Goal: Information Seeking & Learning: Learn about a topic

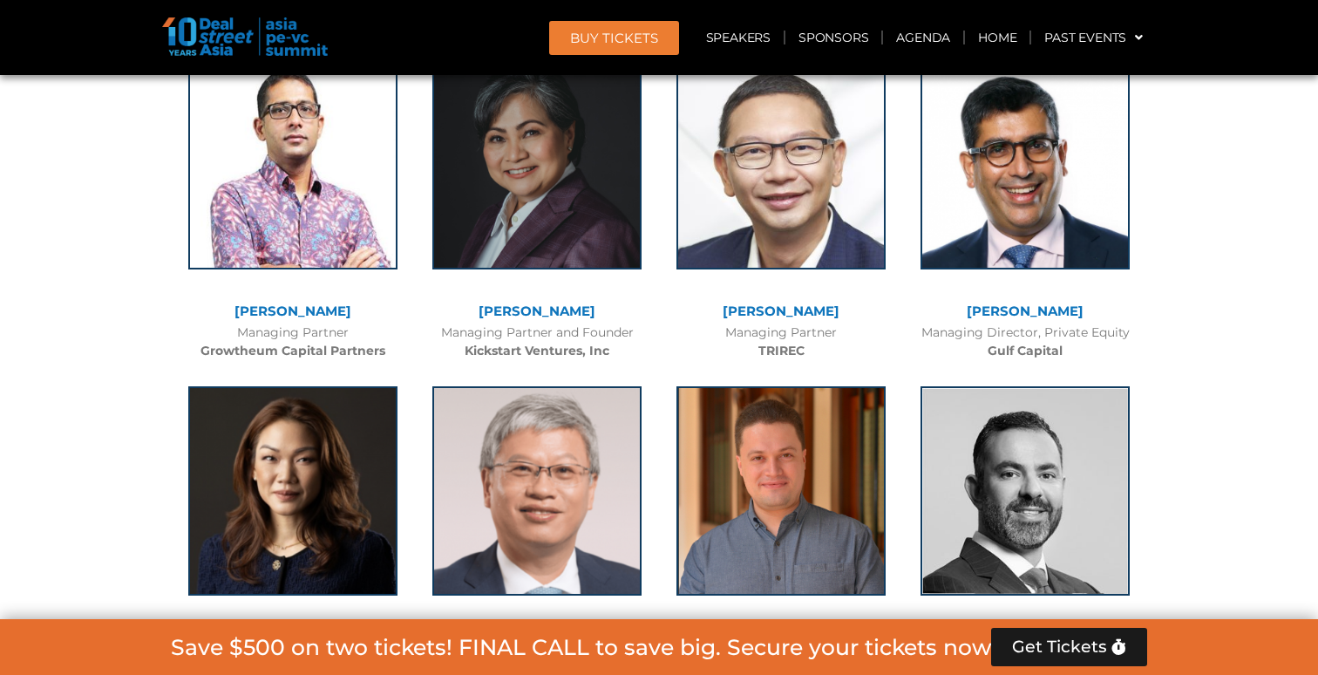
scroll to position [4483, 0]
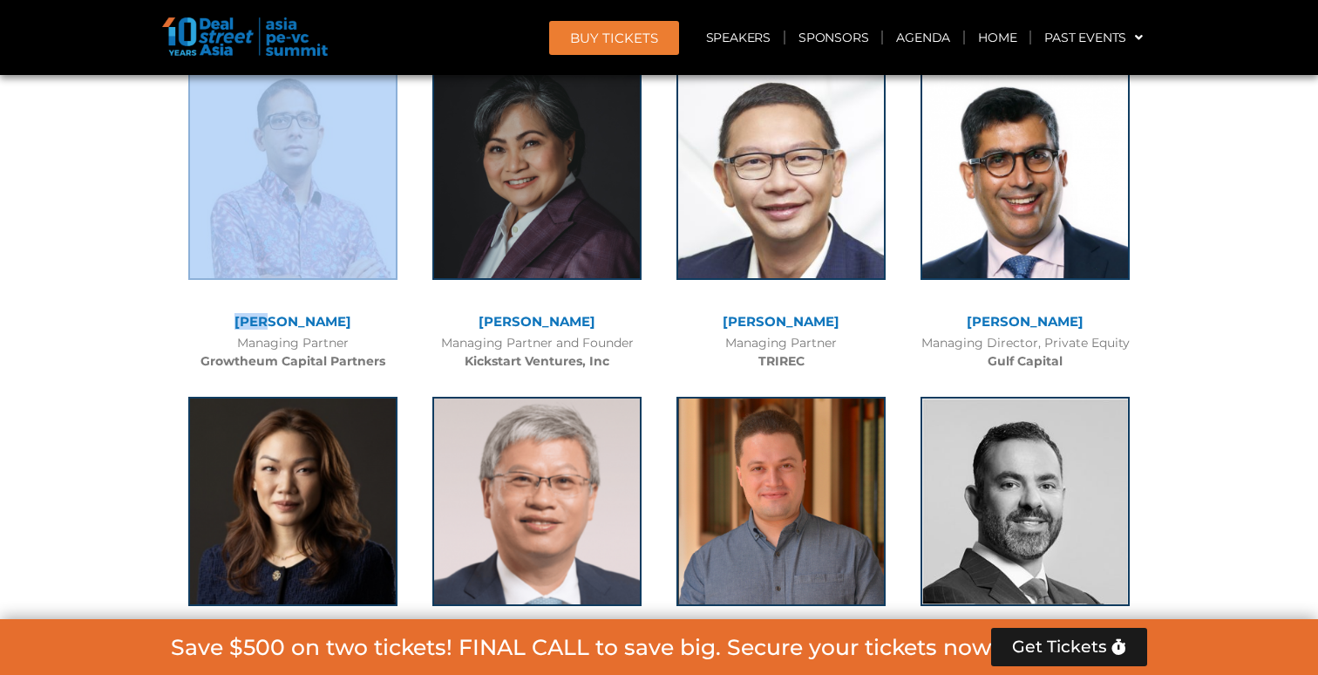
click at [289, 306] on div "[PERSON_NAME] Managing Partner Growtheum Capital Partners" at bounding box center [293, 216] width 244 height 327
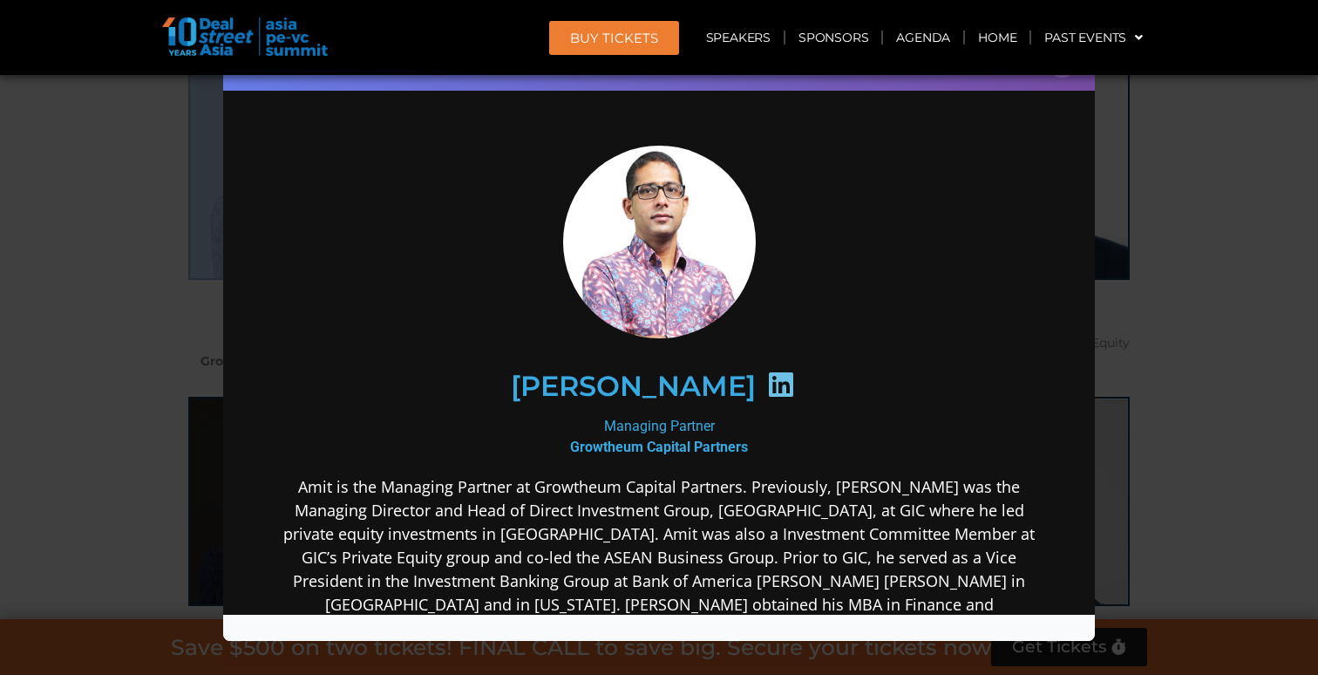
scroll to position [0, 0]
click at [127, 369] on div "Speaker Profile ×" at bounding box center [659, 337] width 1318 height 675
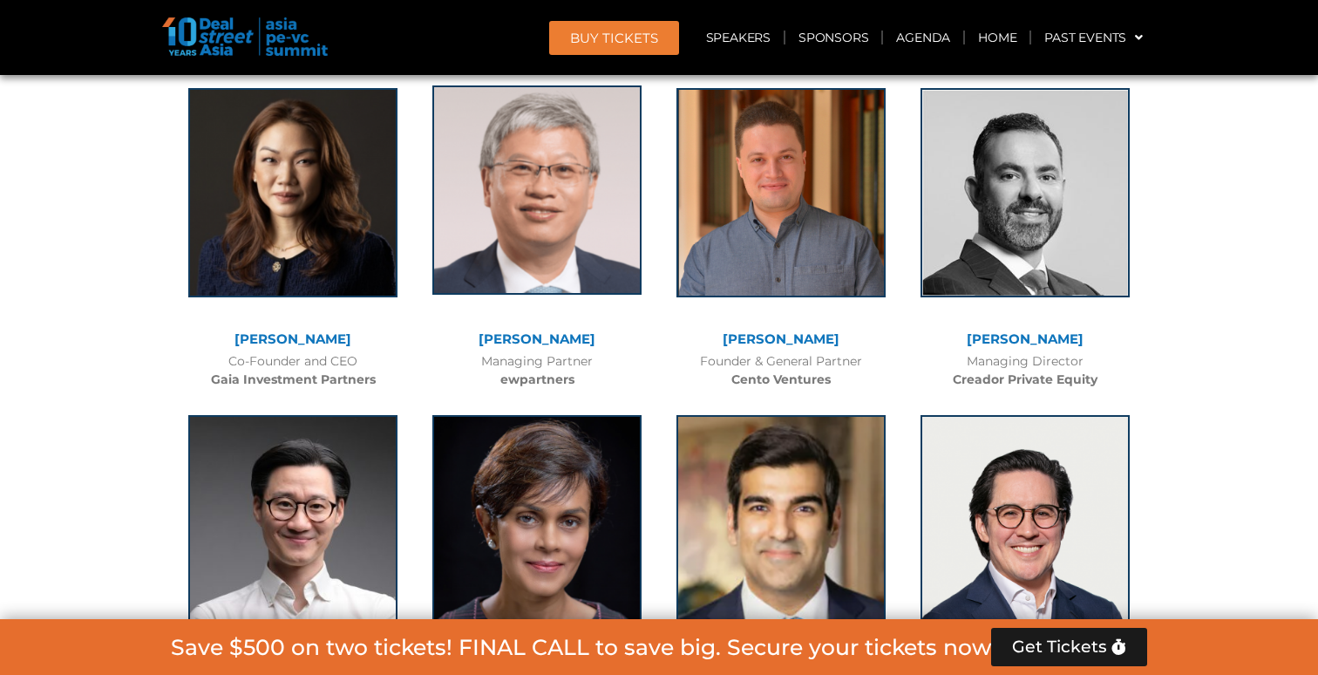
scroll to position [4792, 0]
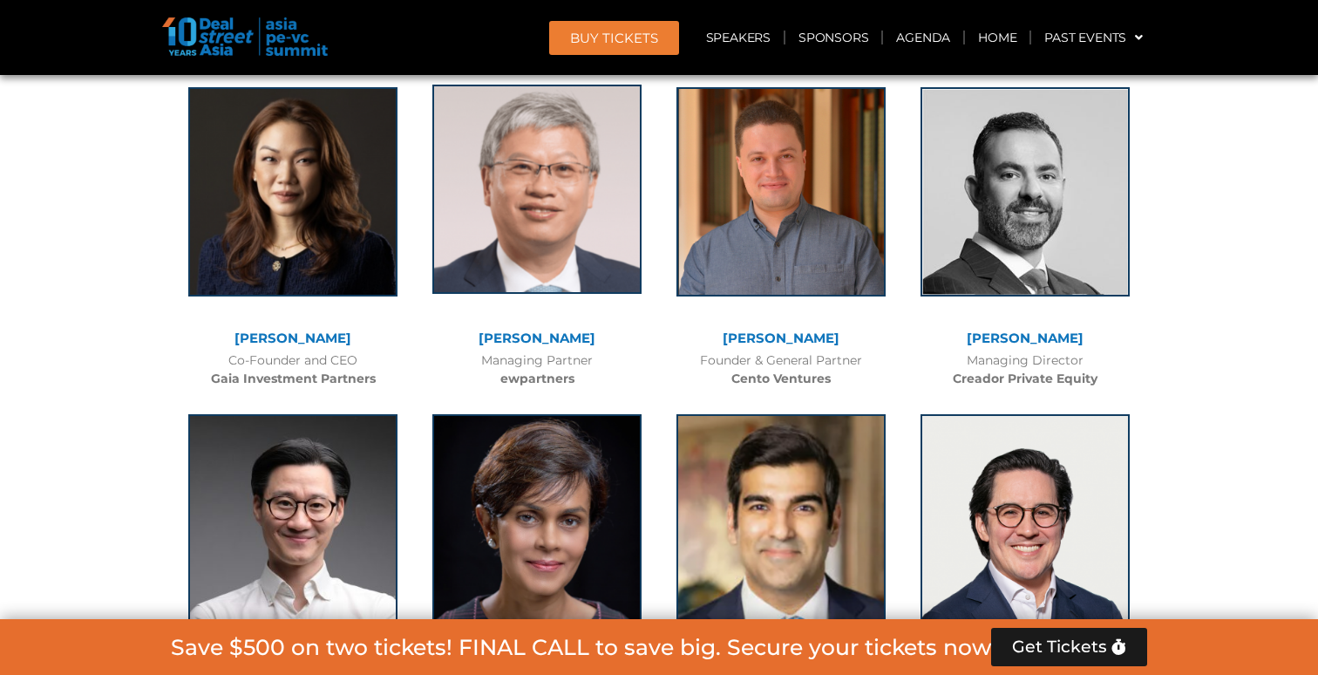
click at [534, 211] on img at bounding box center [536, 189] width 209 height 209
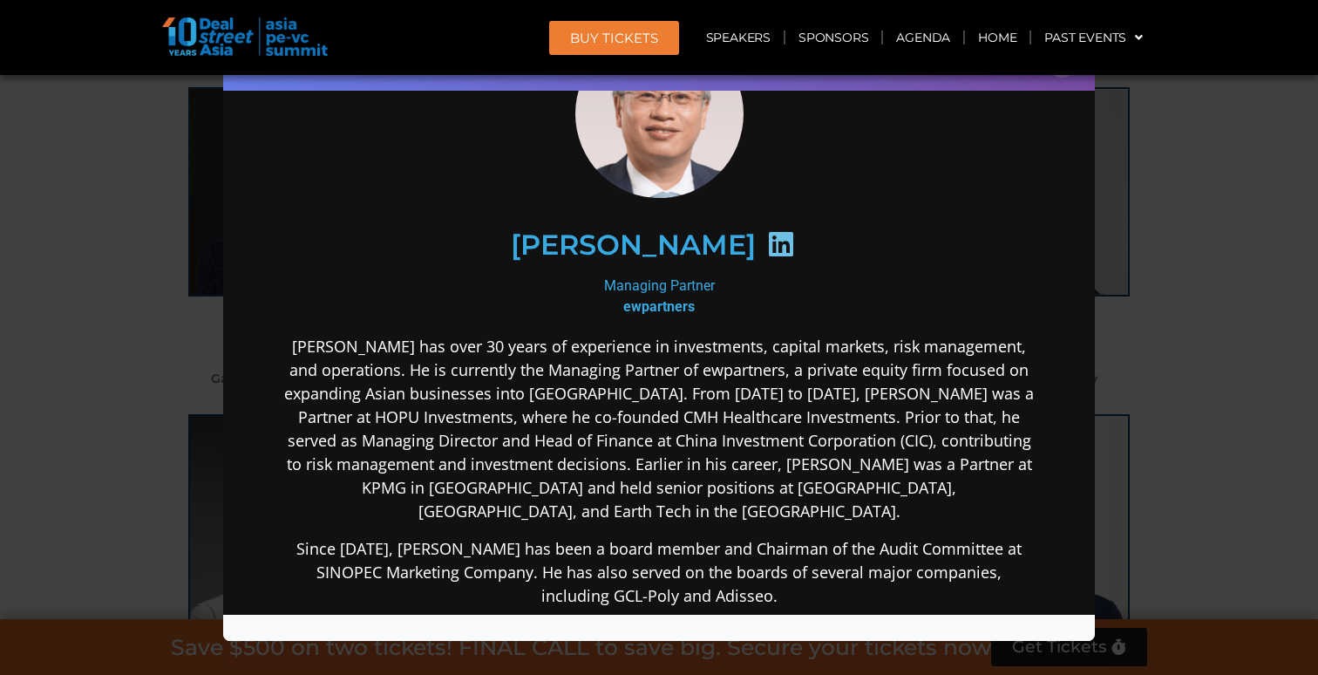
scroll to position [118, 0]
click at [88, 344] on div "Speaker Profile ×" at bounding box center [659, 337] width 1318 height 675
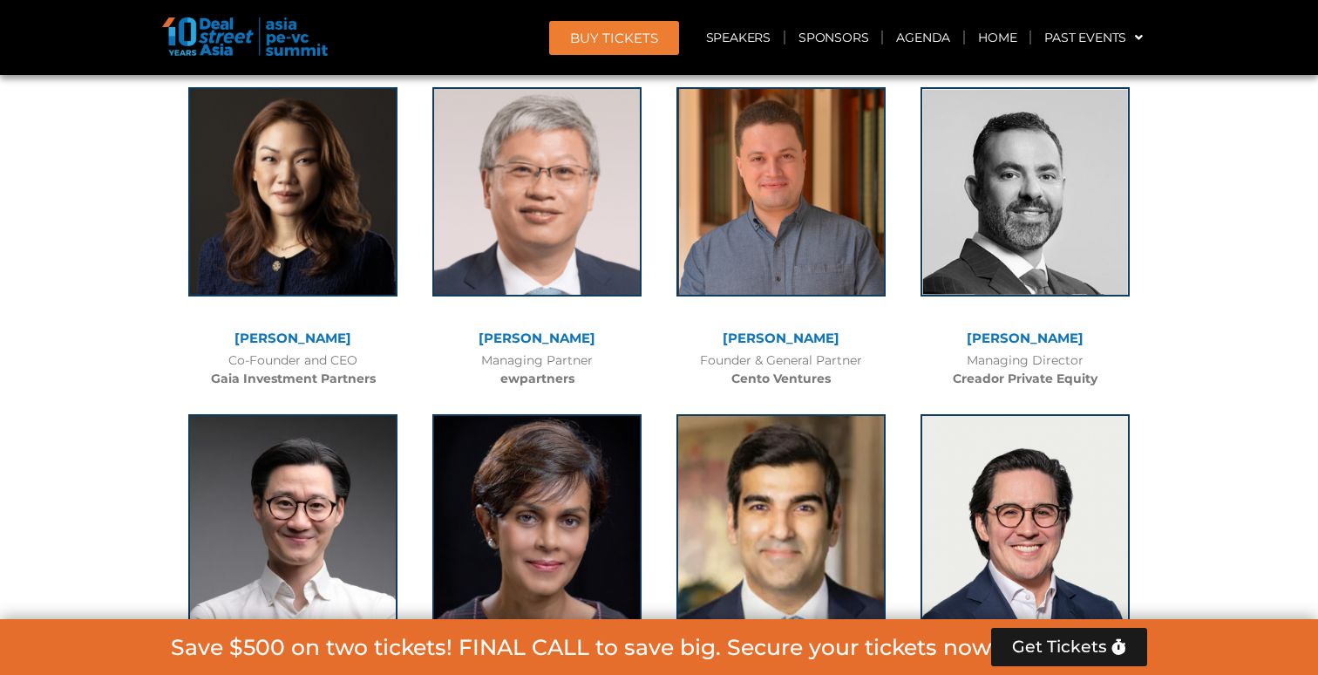
click at [285, 330] on link "[PERSON_NAME]" at bounding box center [293, 338] width 117 height 17
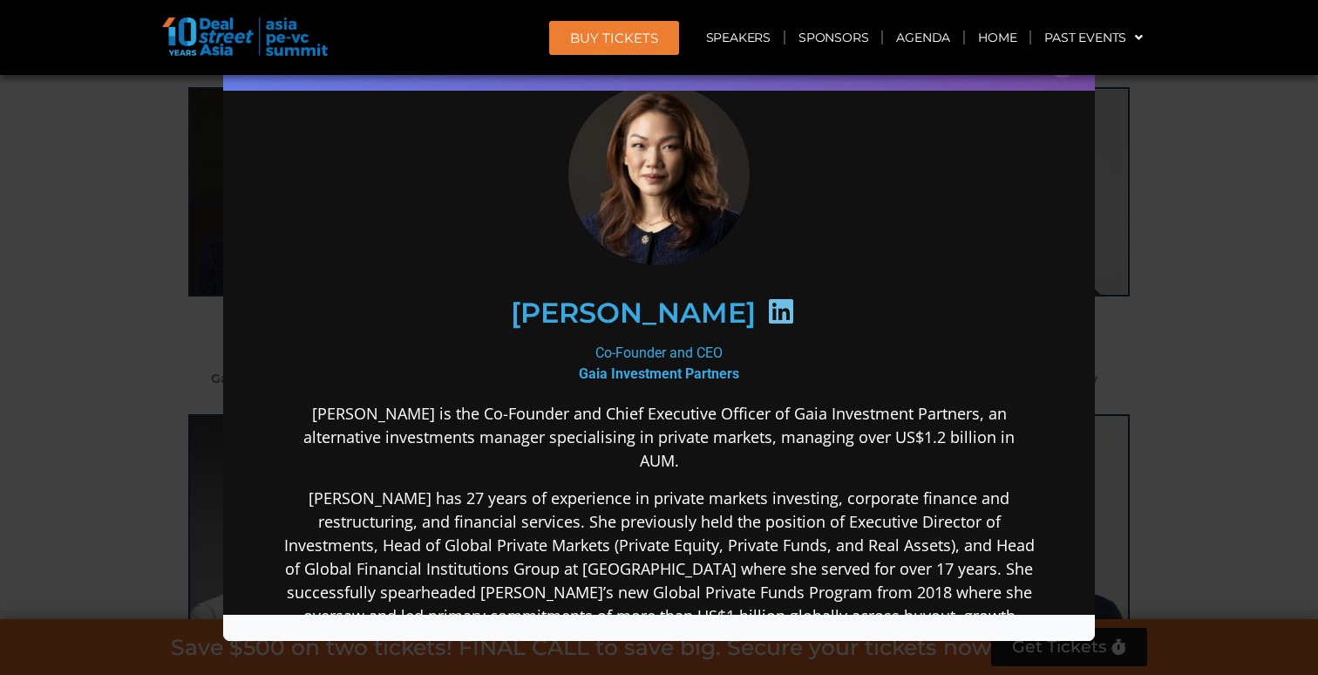
scroll to position [61, 0]
click at [174, 346] on div "Speaker Profile ×" at bounding box center [659, 337] width 1318 height 675
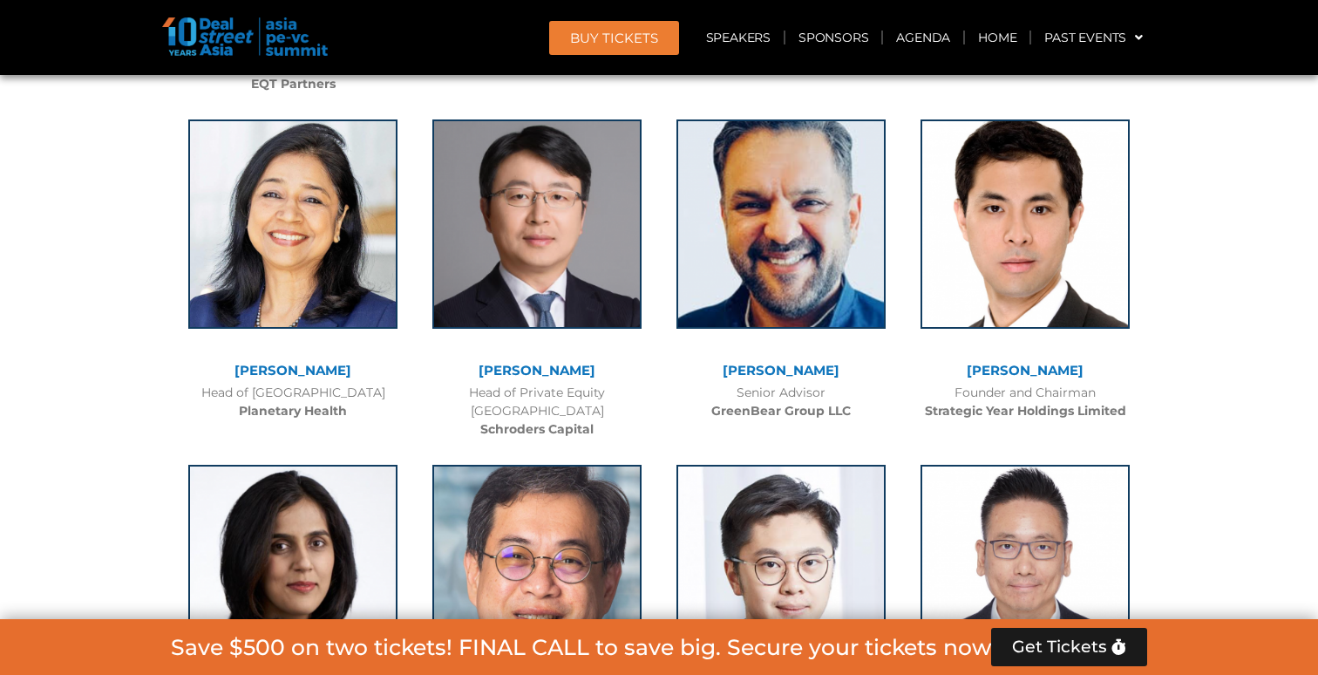
scroll to position [6179, 0]
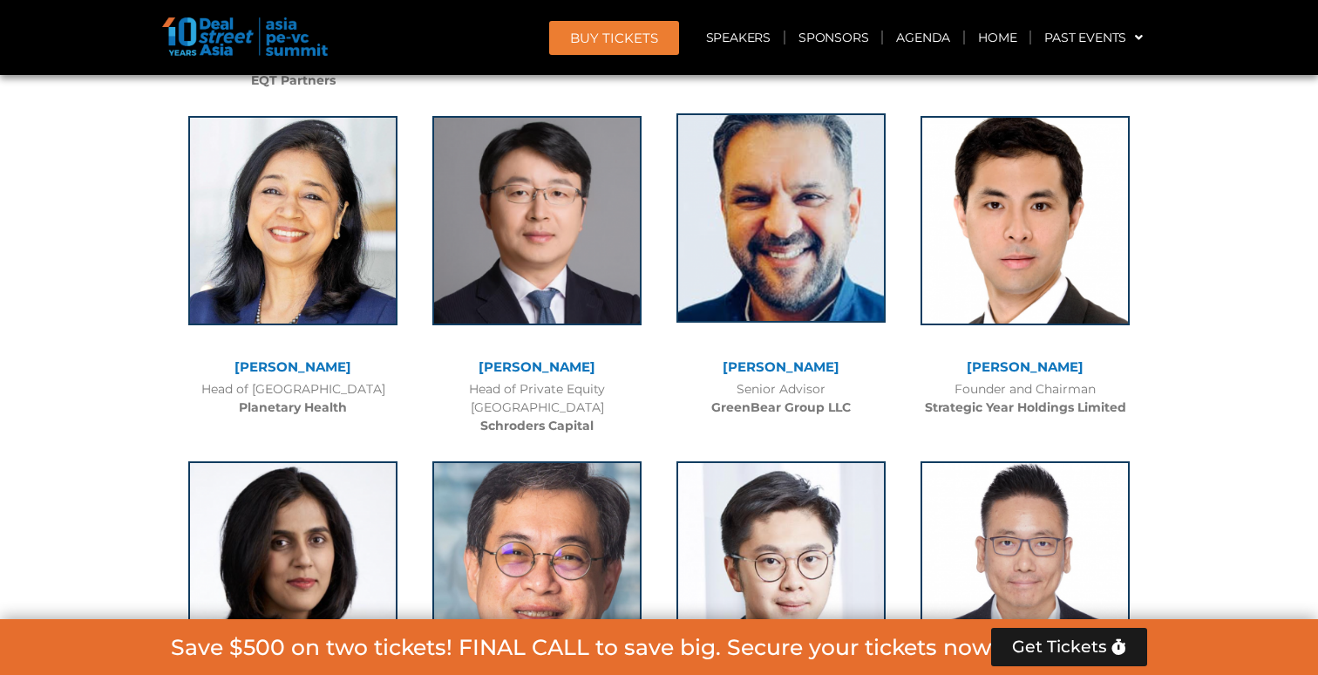
click at [784, 242] on img at bounding box center [781, 217] width 209 height 209
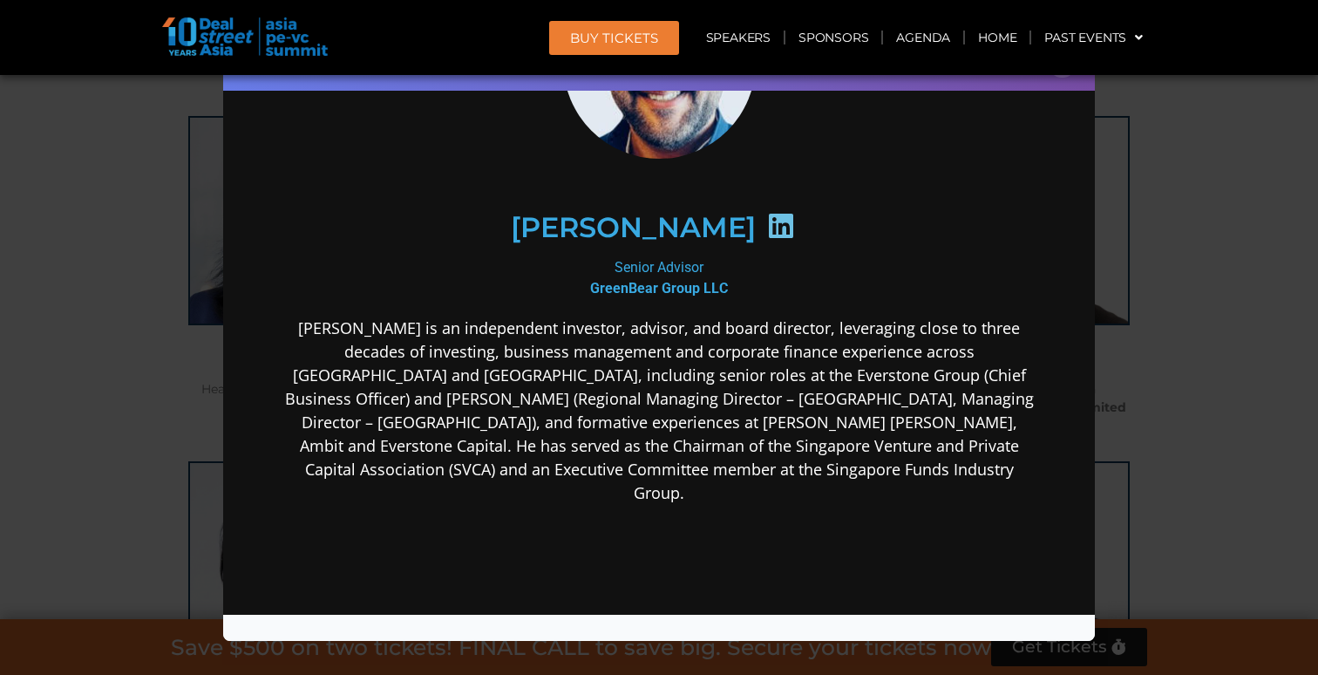
scroll to position [202, 0]
click at [138, 323] on div "Speaker Profile ×" at bounding box center [659, 337] width 1318 height 675
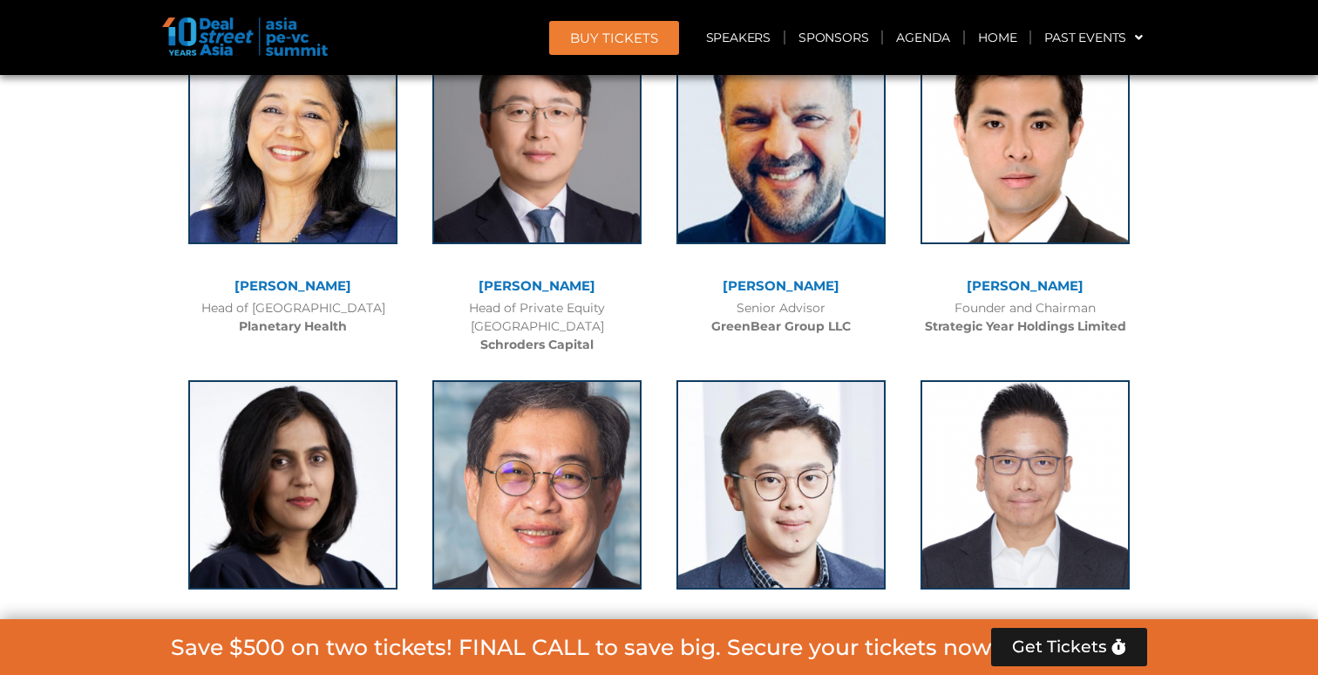
scroll to position [6268, 0]
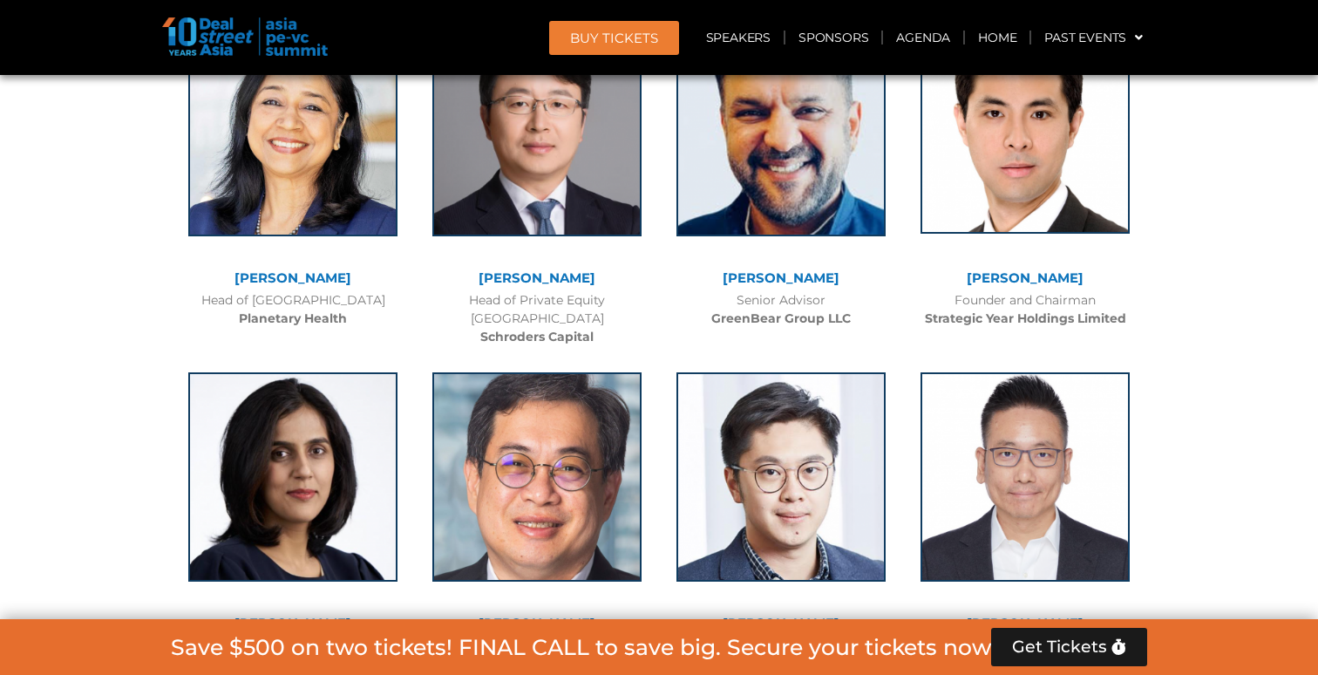
click at [1004, 185] on img at bounding box center [1025, 128] width 209 height 209
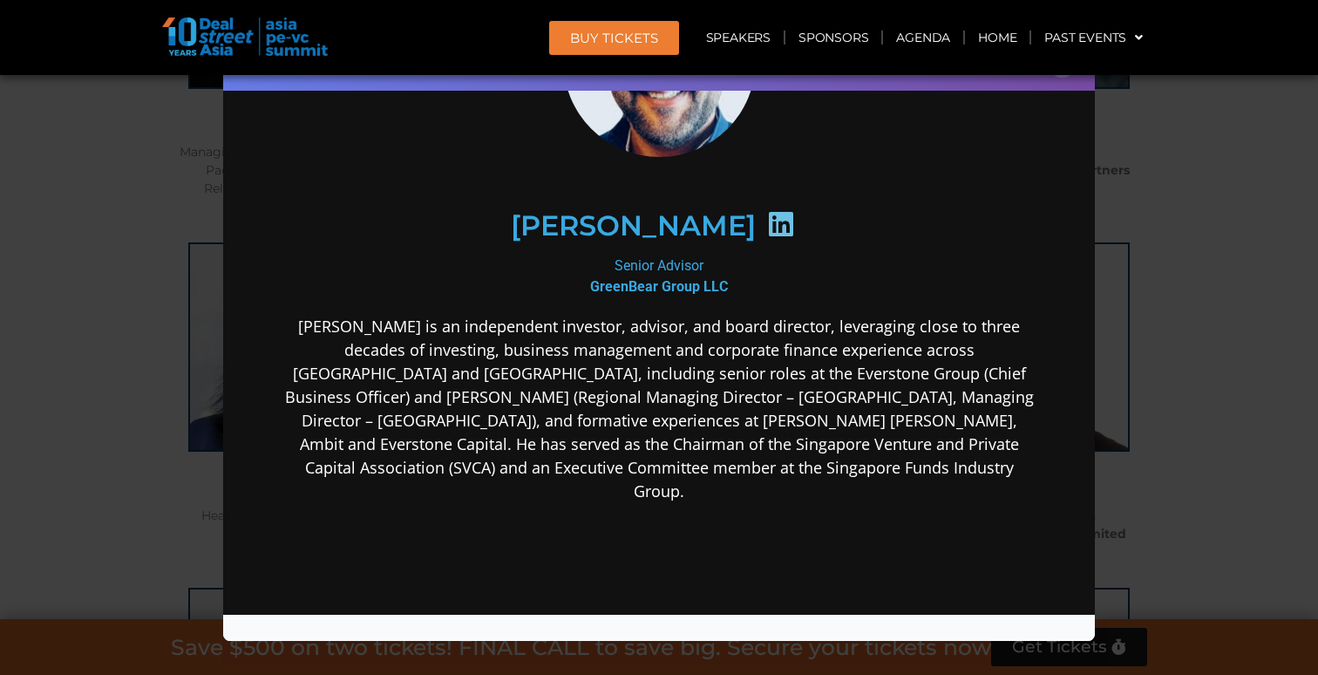
scroll to position [6073, 0]
click at [116, 323] on div "Speaker Profile ×" at bounding box center [659, 337] width 1318 height 675
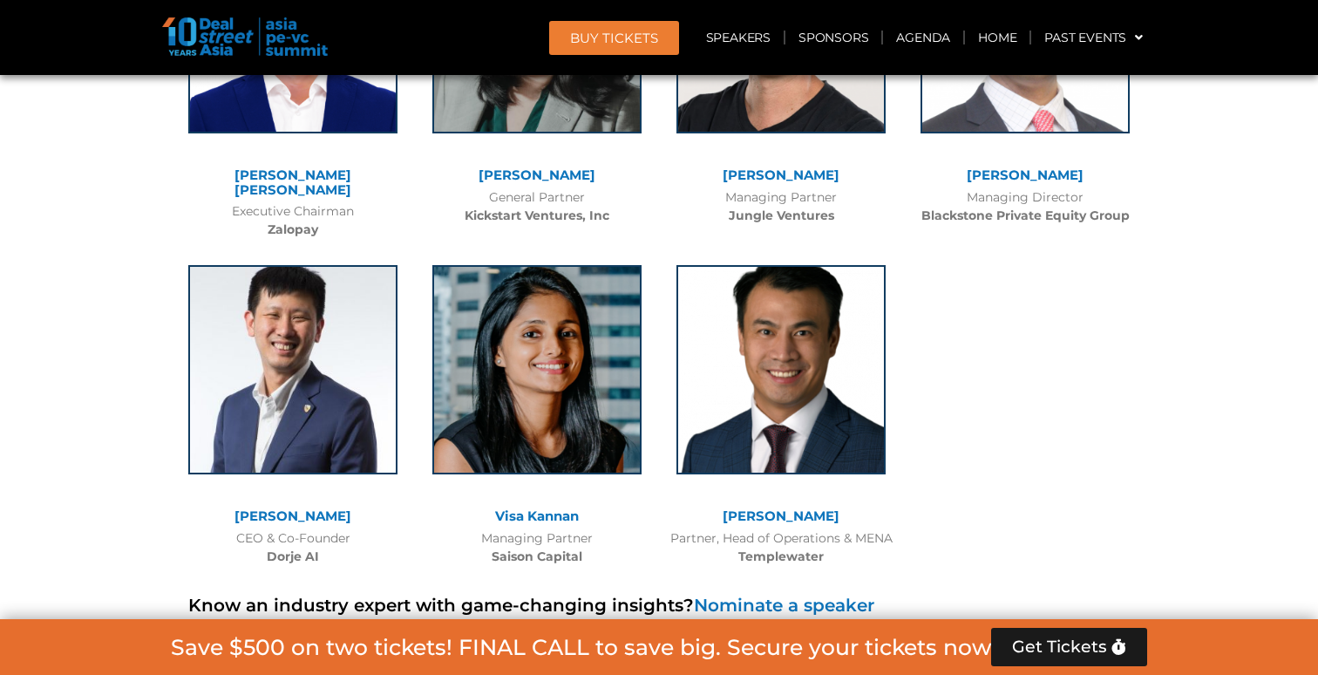
scroll to position [12349, 0]
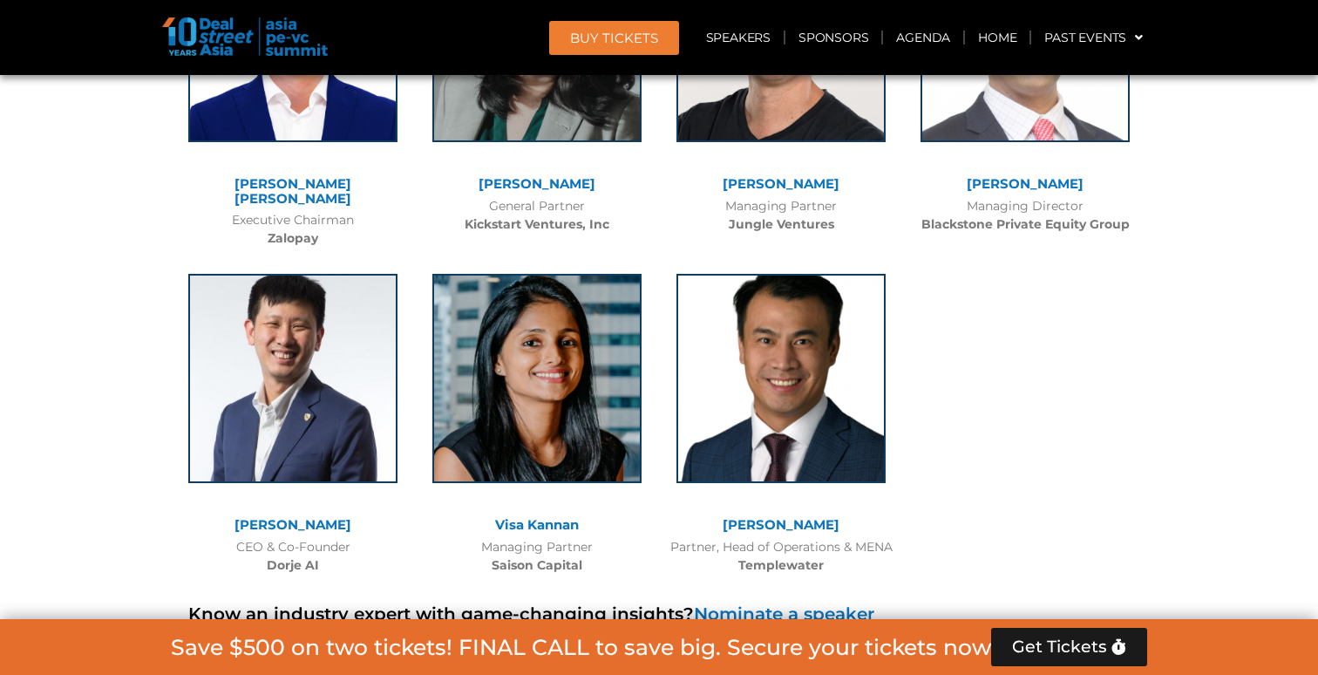
click at [533, 314] on div at bounding box center [536, 391] width 209 height 235
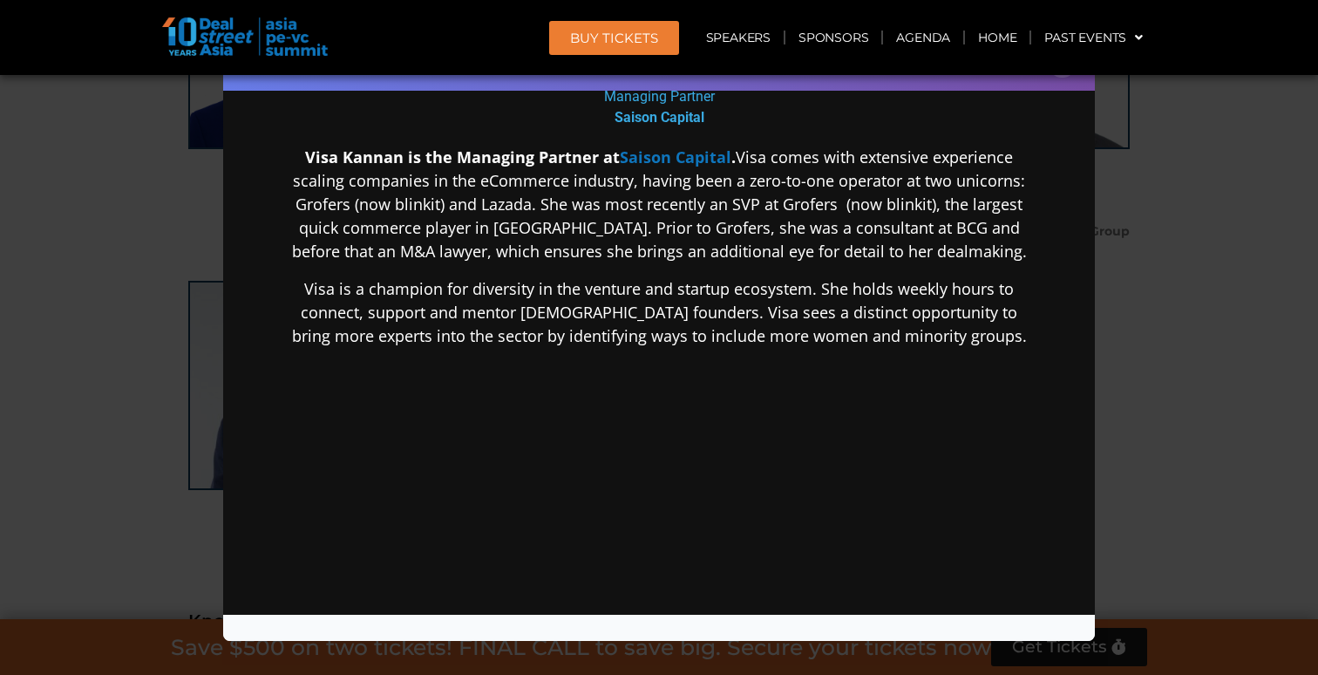
scroll to position [12342, 0]
click at [90, 360] on div "Speaker Profile ×" at bounding box center [659, 337] width 1318 height 675
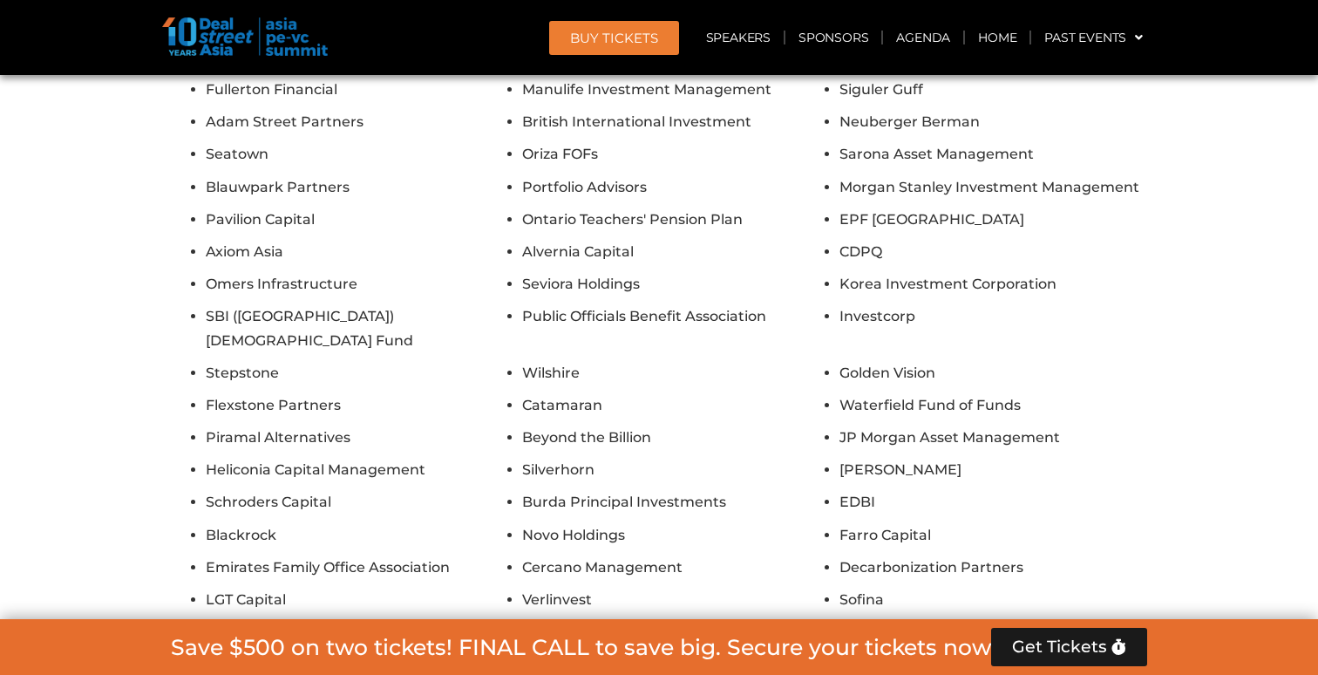
scroll to position [15741, 0]
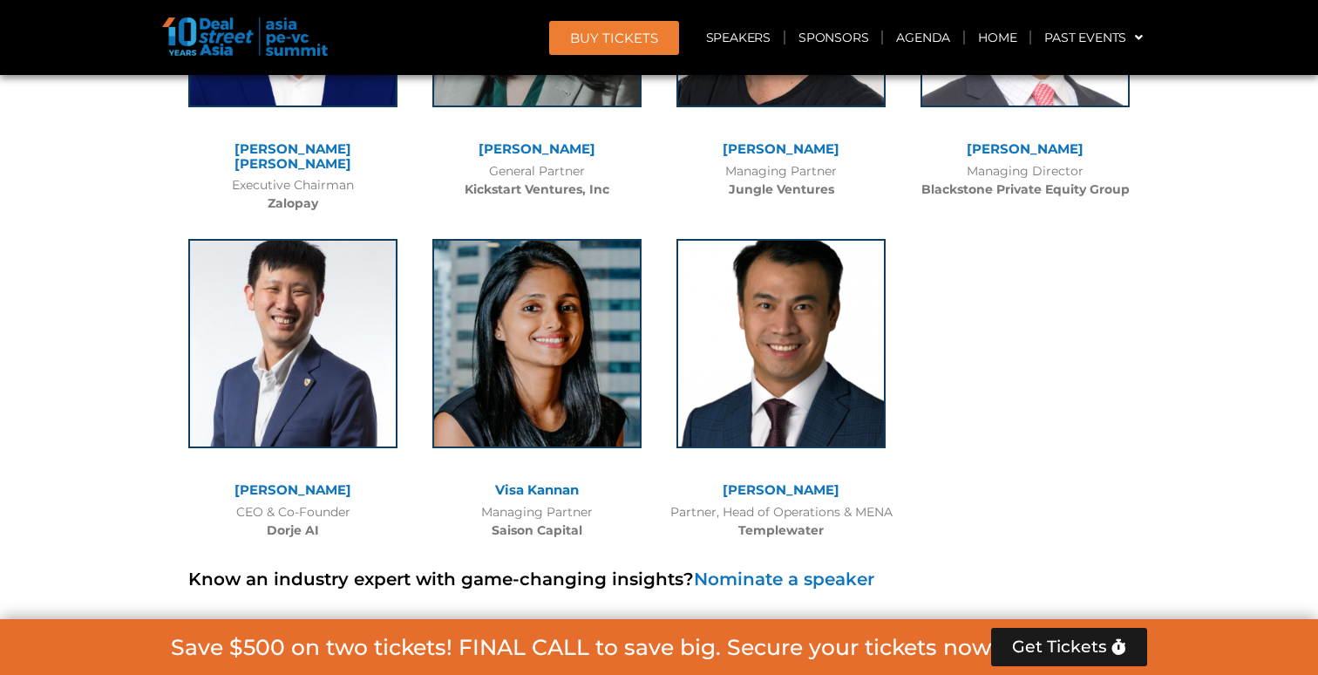
scroll to position [12245, 0]
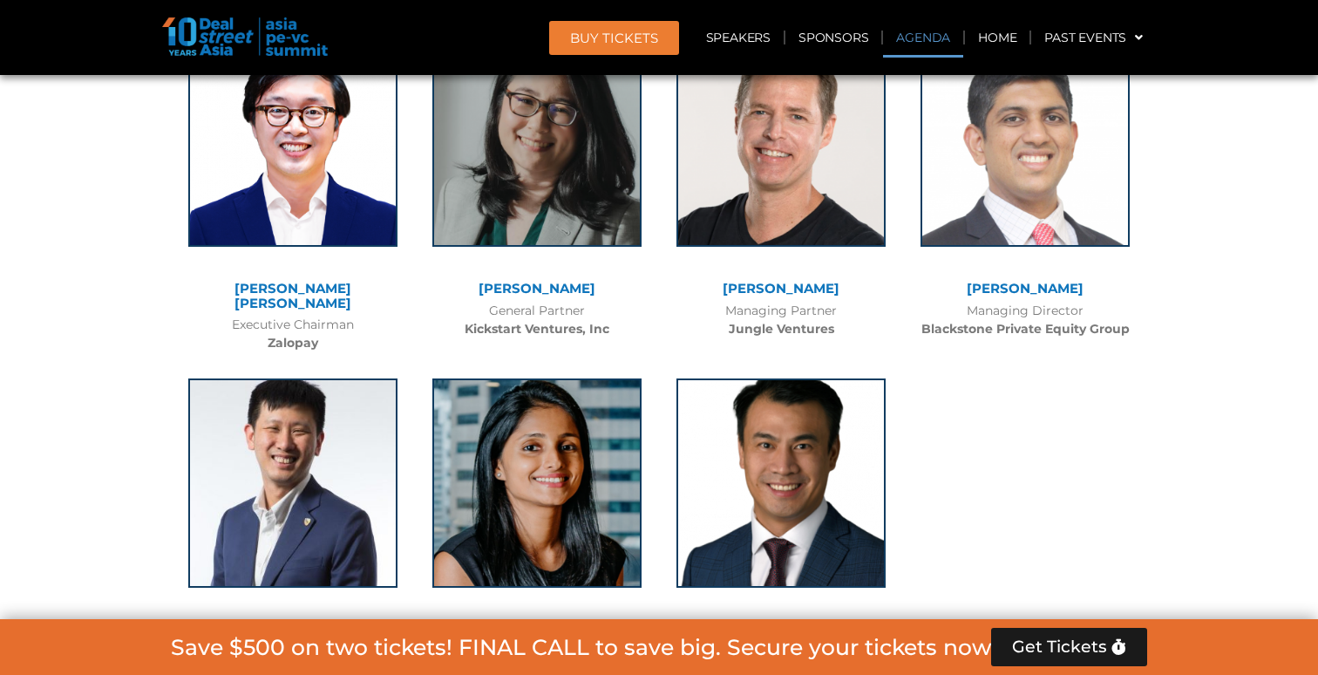
click at [945, 40] on link "Agenda" at bounding box center [923, 37] width 80 height 40
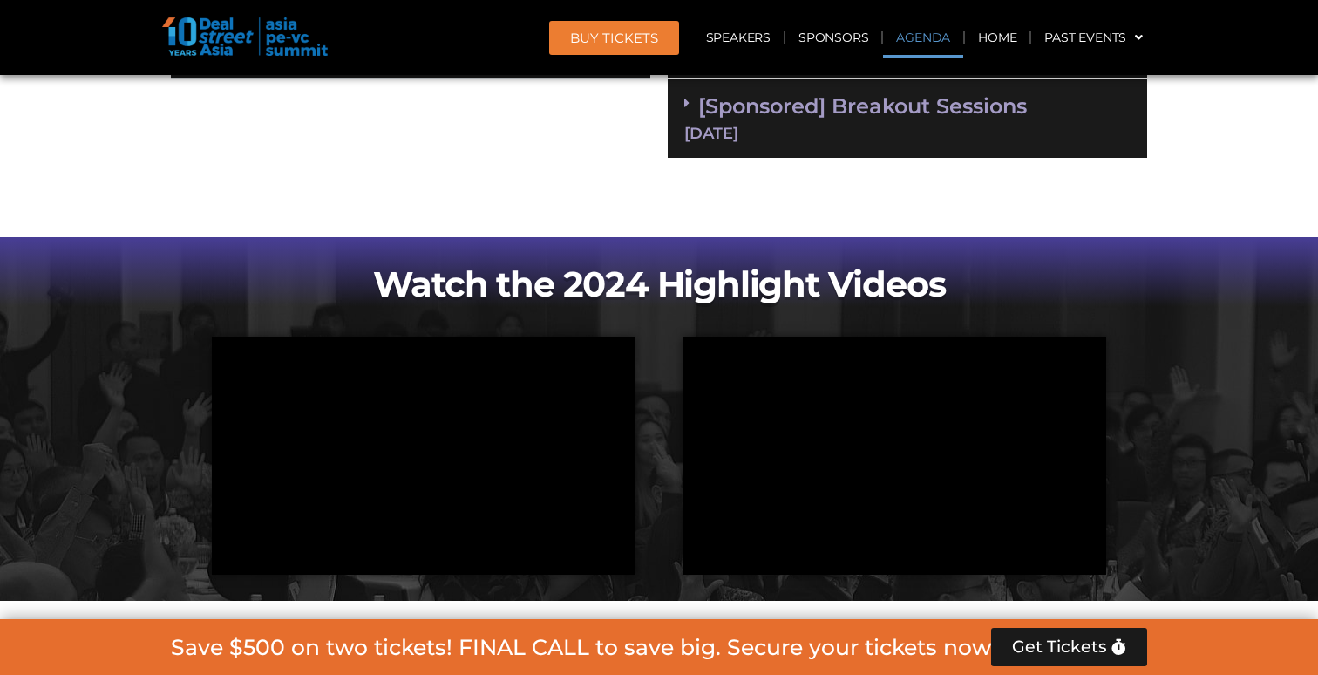
scroll to position [1003, 0]
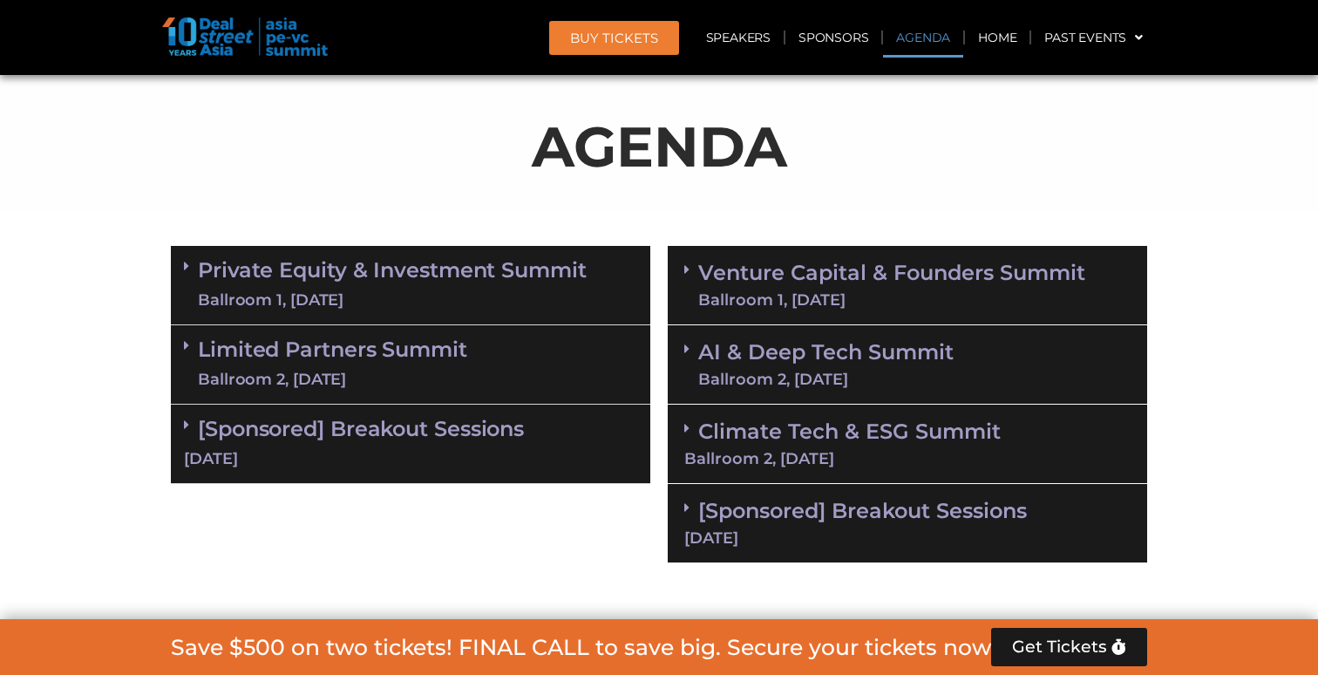
click at [766, 521] on div "[Sponsored] Breakout Sessions [DATE]" at bounding box center [908, 523] width 480 height 79
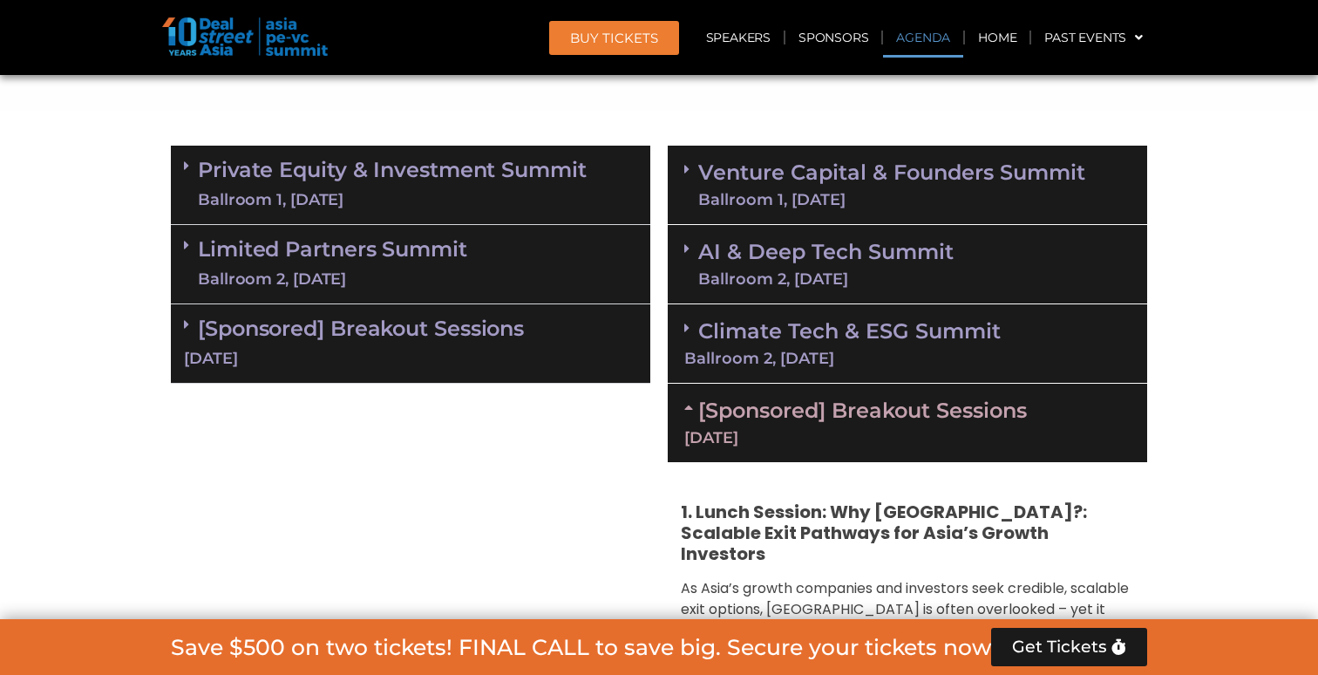
scroll to position [1081, 0]
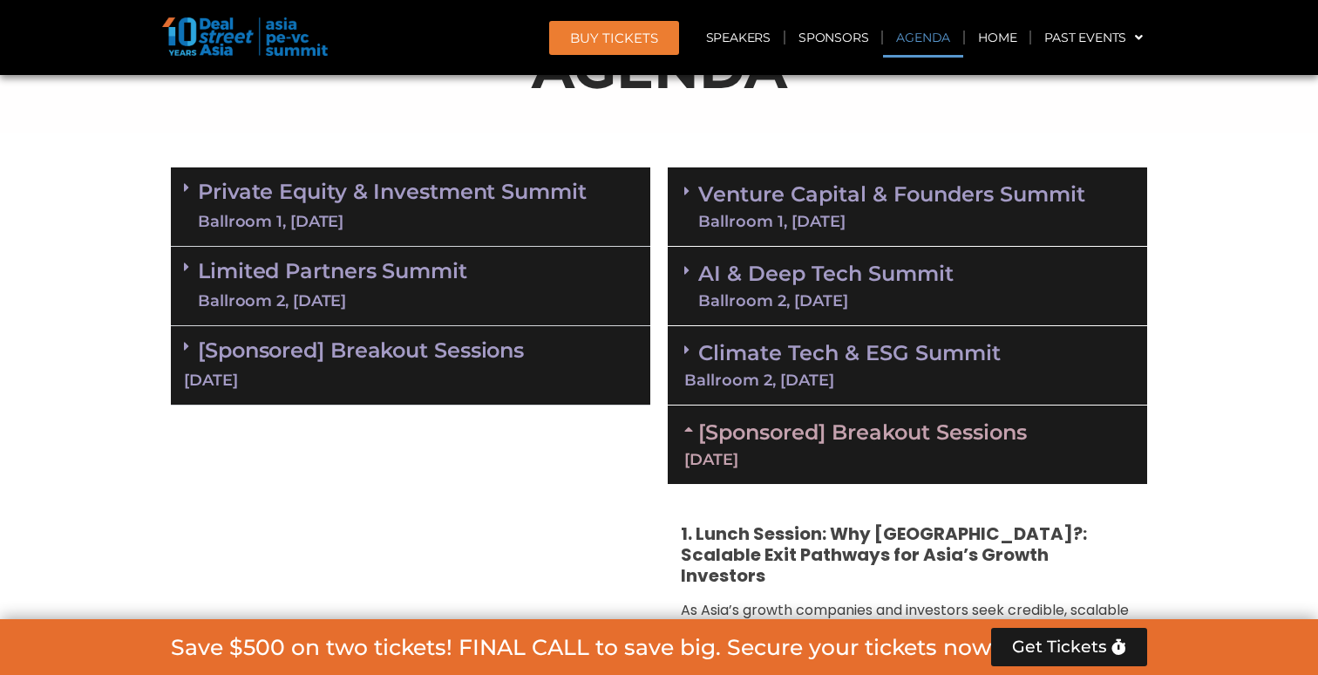
click at [779, 198] on link "Venture Capital & Founders​ Summit Ballroom 1, [DATE]" at bounding box center [891, 206] width 387 height 45
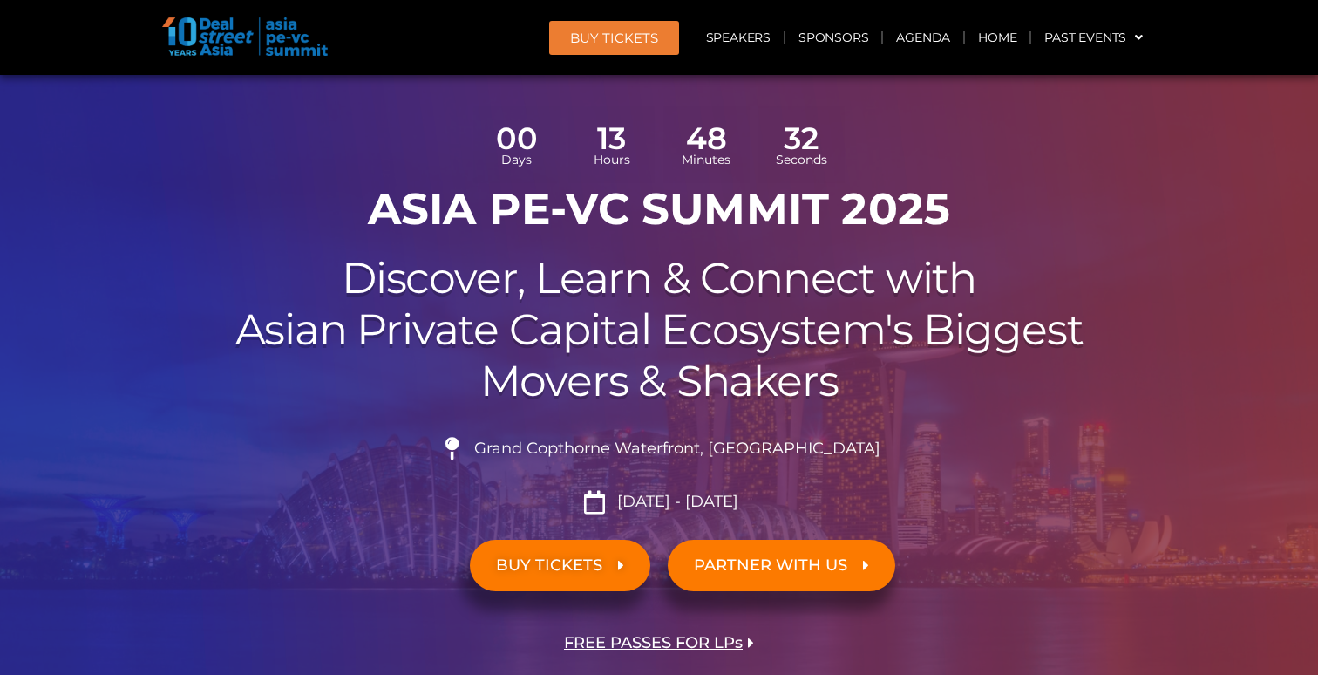
scroll to position [85, 0]
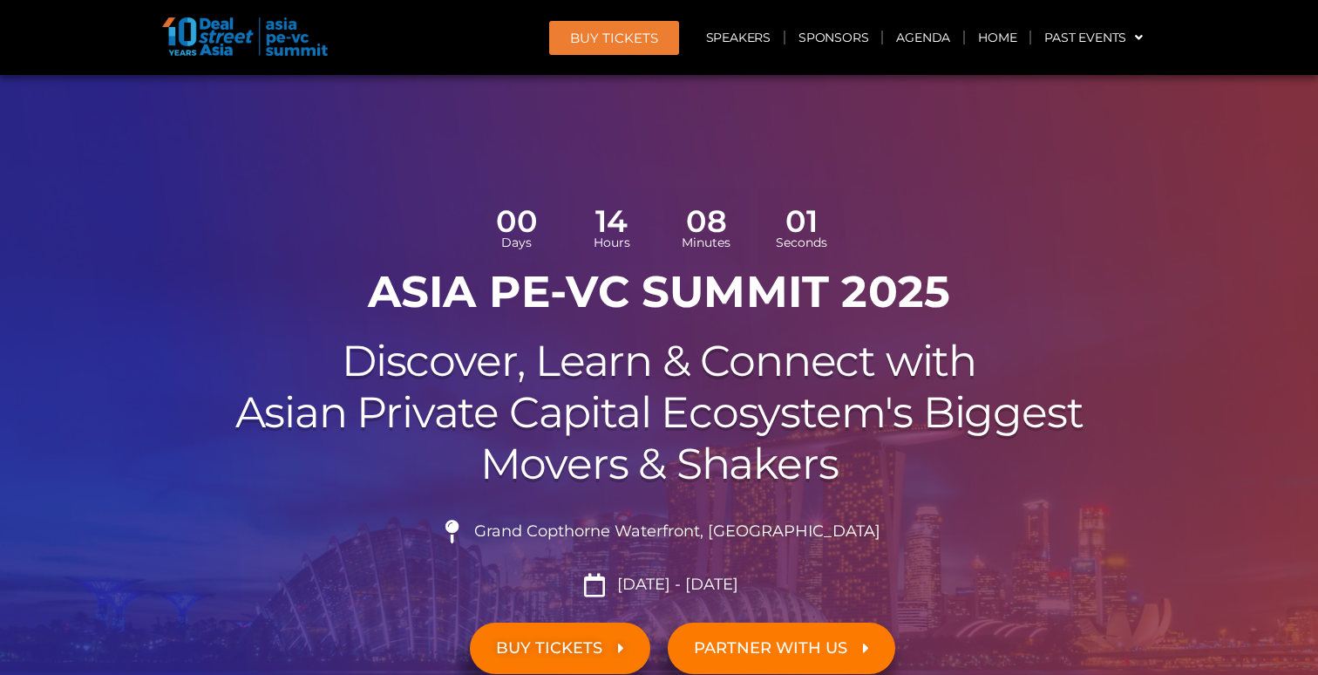
scroll to position [135, 0]
